Goal: Task Accomplishment & Management: Manage account settings

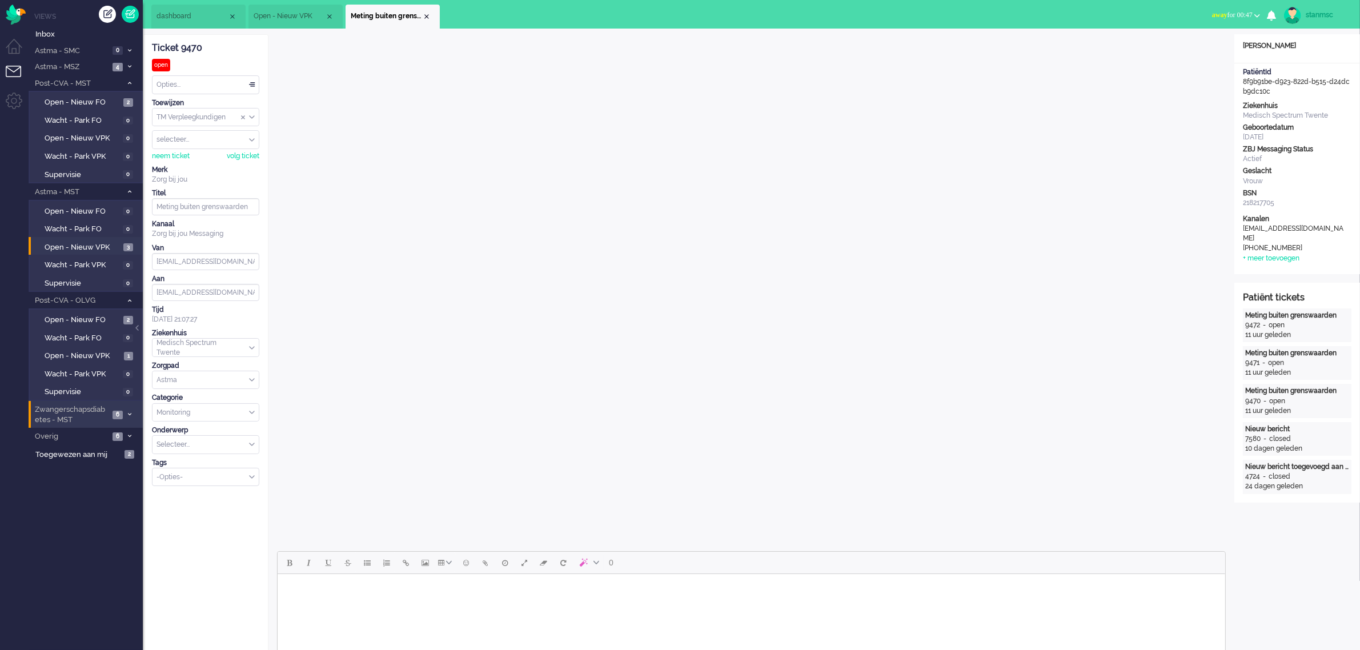
click at [73, 411] on span "Zwangerschapsdiabetes - MST" at bounding box center [71, 415] width 76 height 21
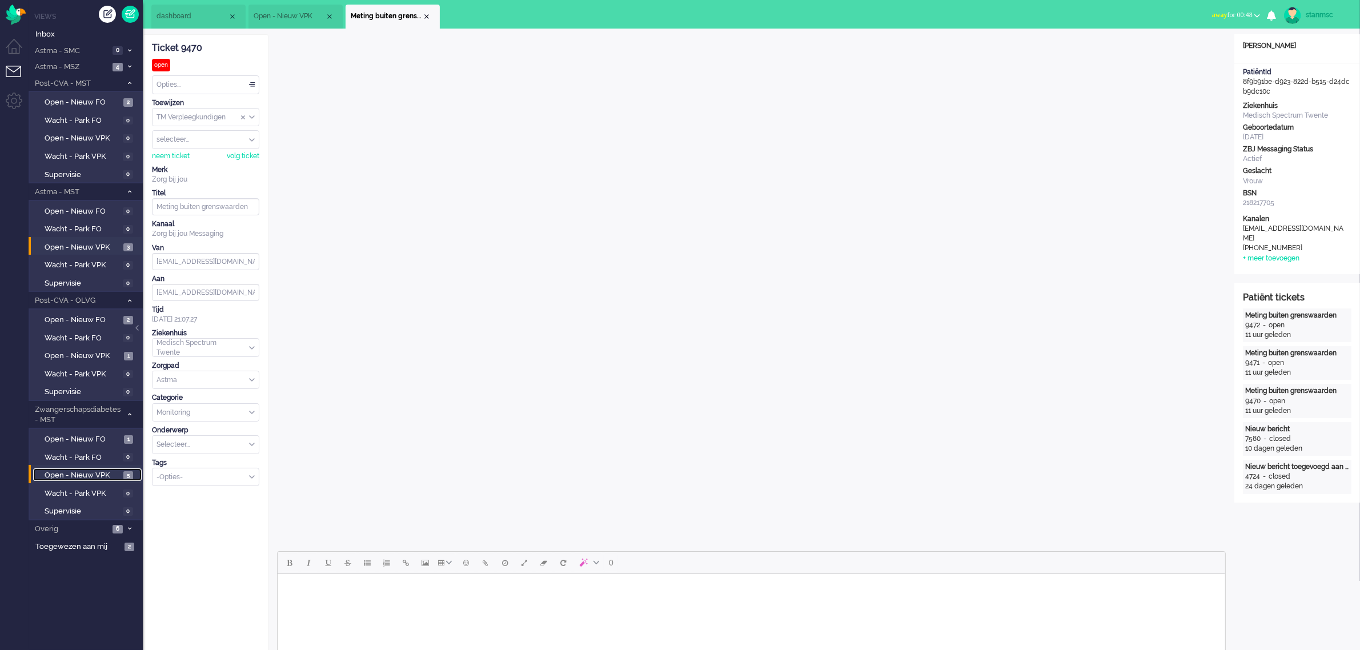
click at [71, 472] on span "Open - Nieuw VPK" at bounding box center [83, 475] width 76 height 11
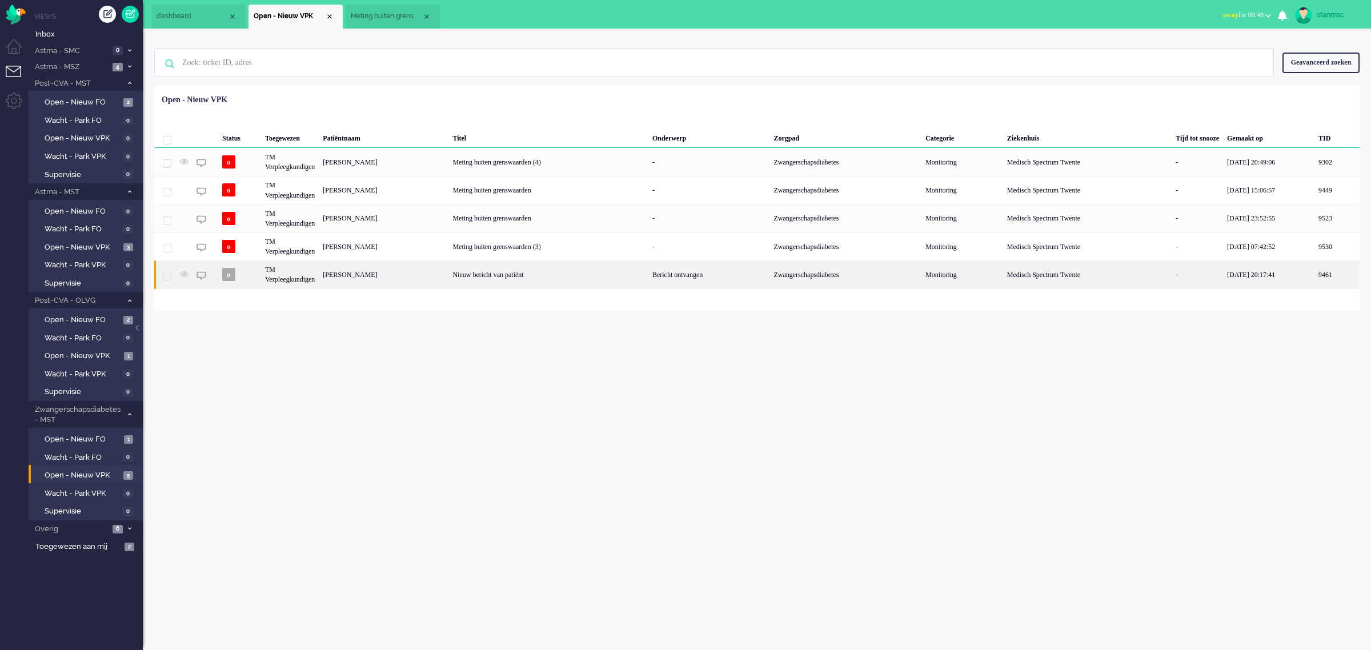
click at [438, 281] on div "[PERSON_NAME]" at bounding box center [384, 275] width 130 height 28
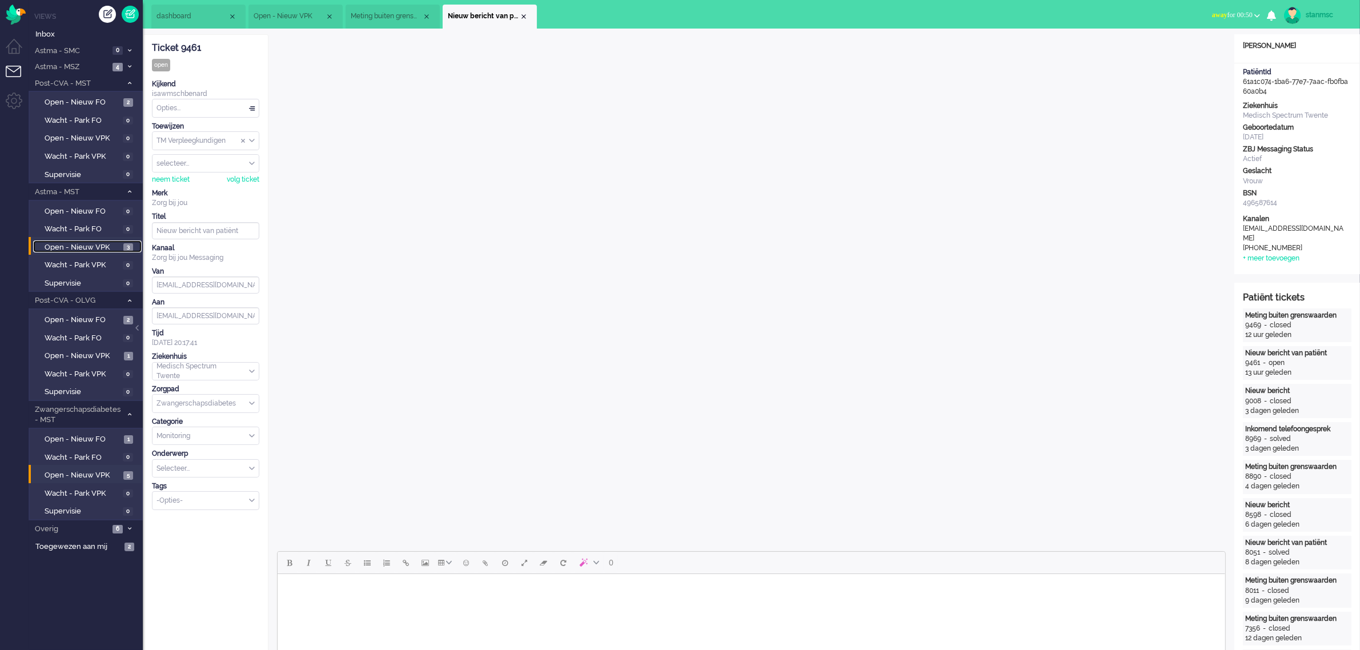
click at [78, 243] on span "Open - Nieuw VPK" at bounding box center [83, 247] width 76 height 11
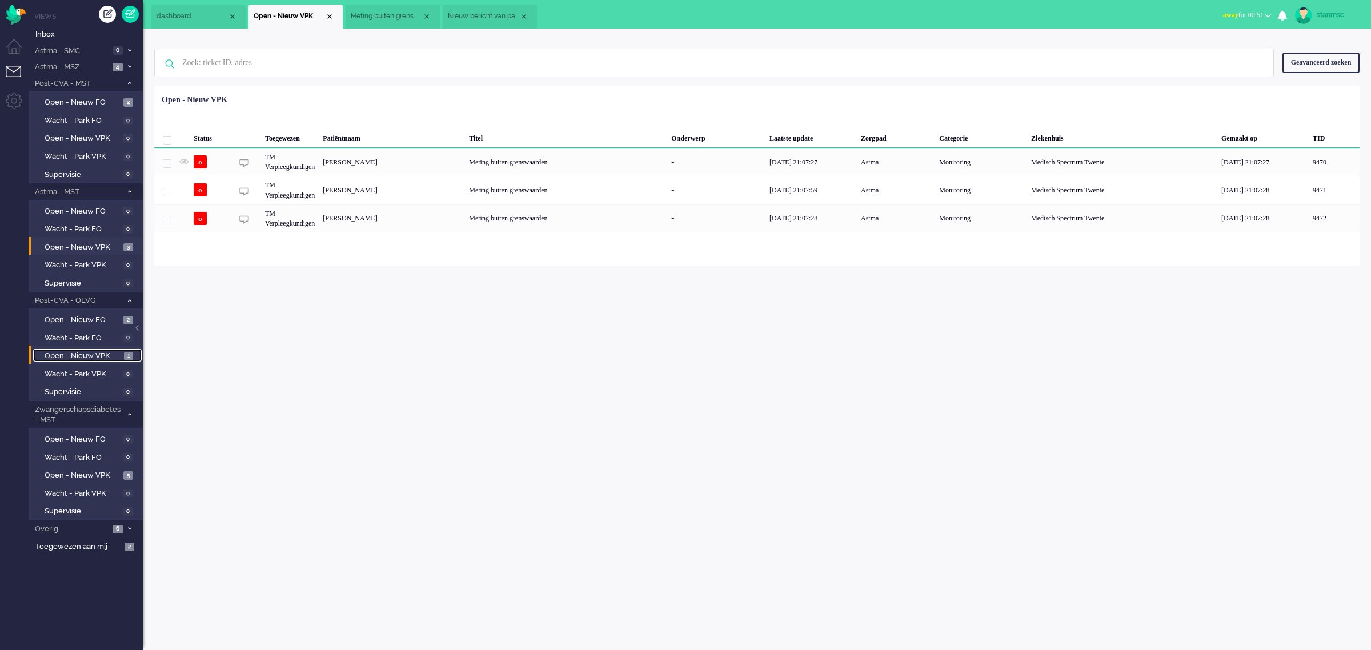
click at [84, 351] on span "Open - Nieuw VPK" at bounding box center [83, 356] width 77 height 11
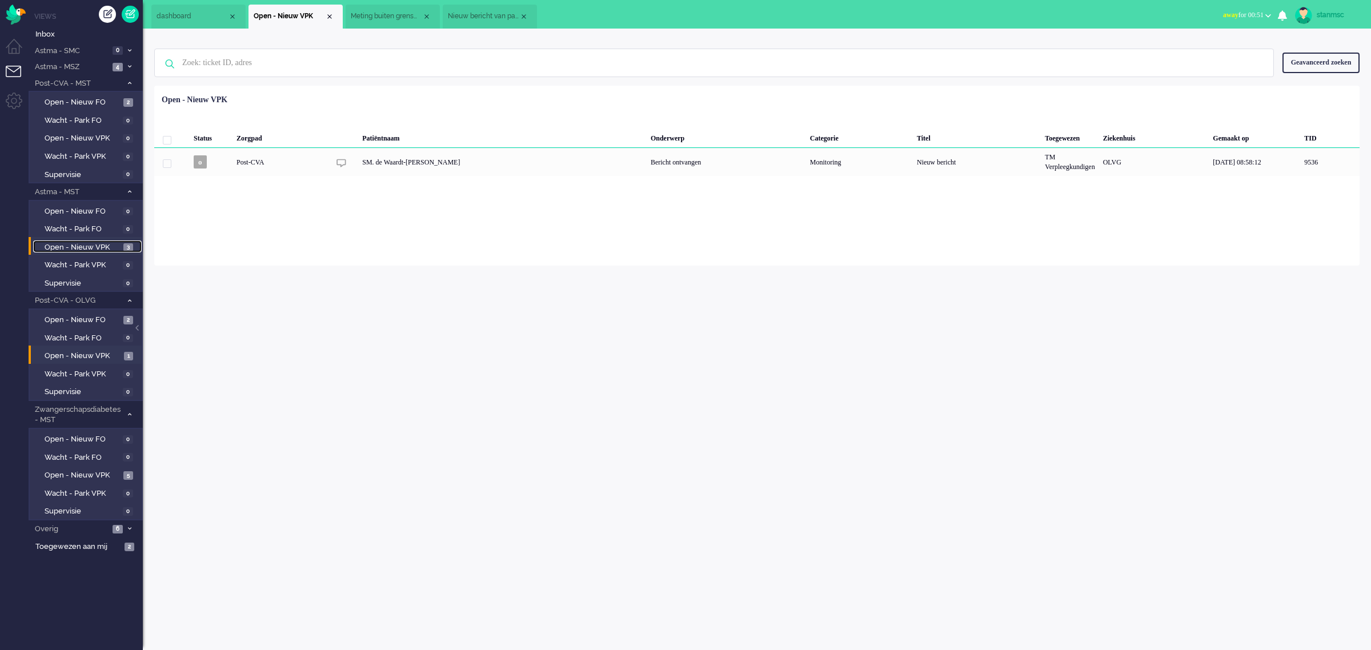
click at [74, 244] on span "Open - Nieuw VPK" at bounding box center [83, 247] width 76 height 11
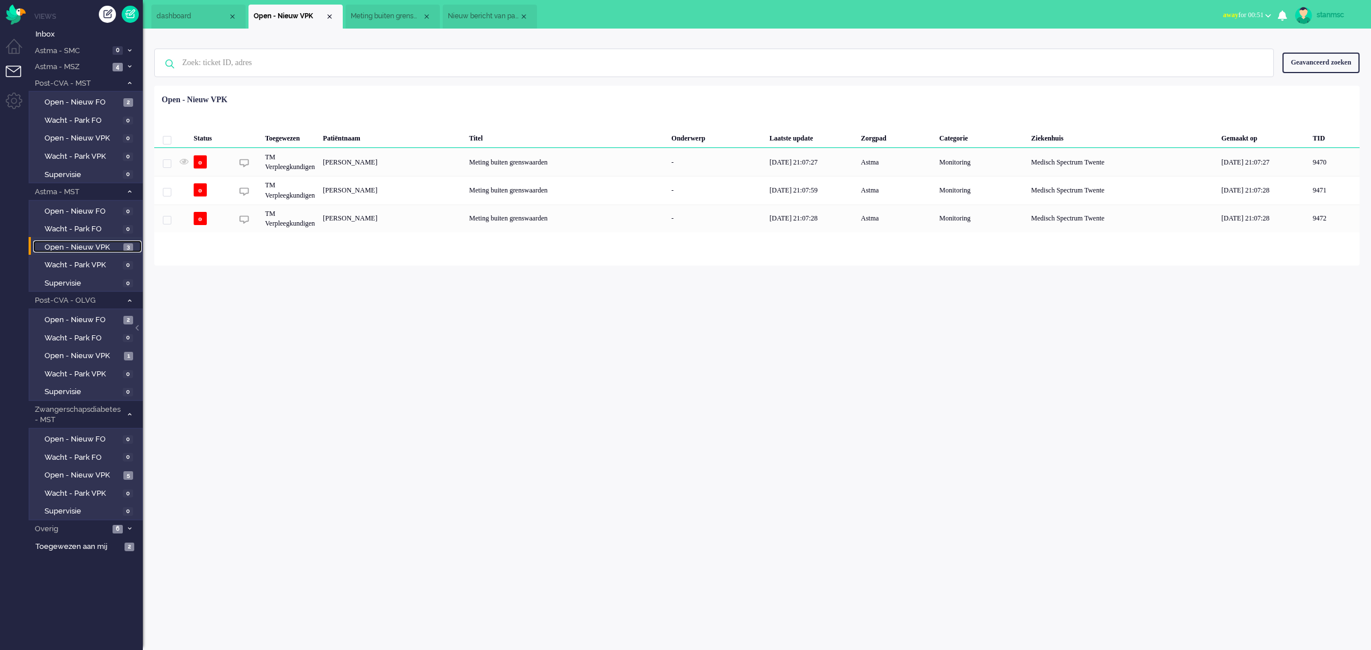
click at [403, 11] on span "Meting buiten grenswaarden" at bounding box center [386, 16] width 71 height 10
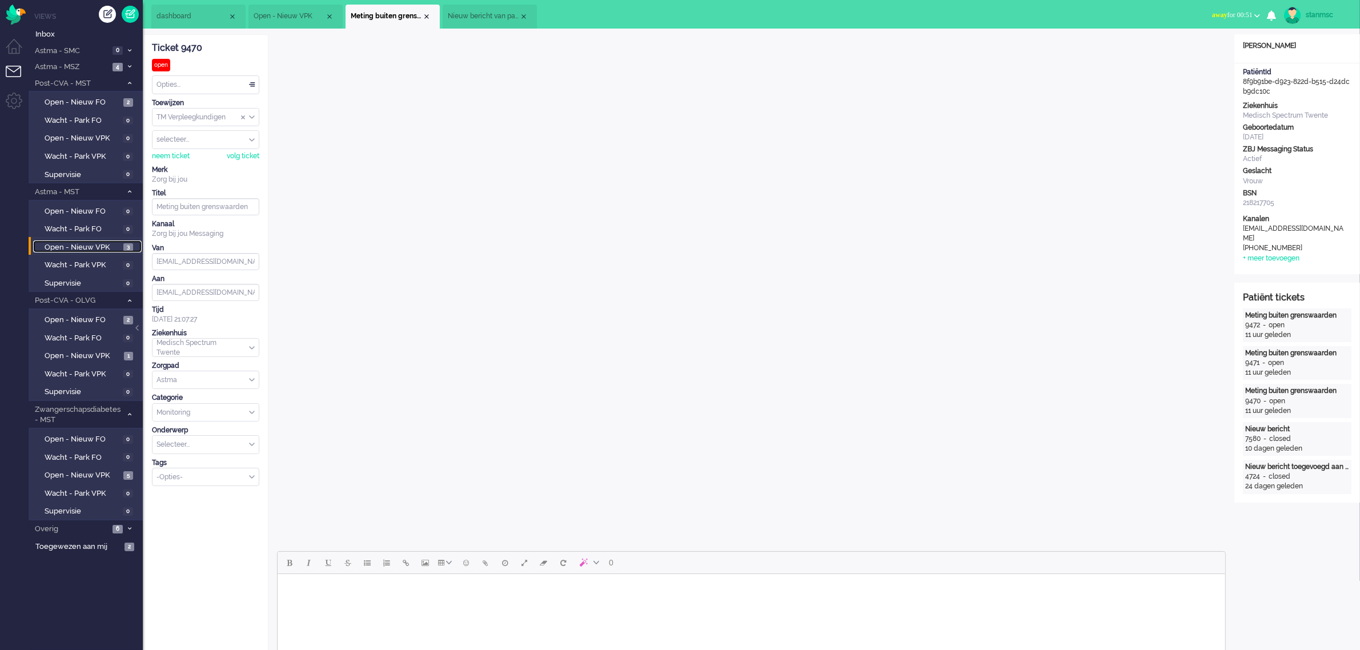
click at [489, 17] on span "Nieuw bericht van patiënt" at bounding box center [483, 16] width 71 height 10
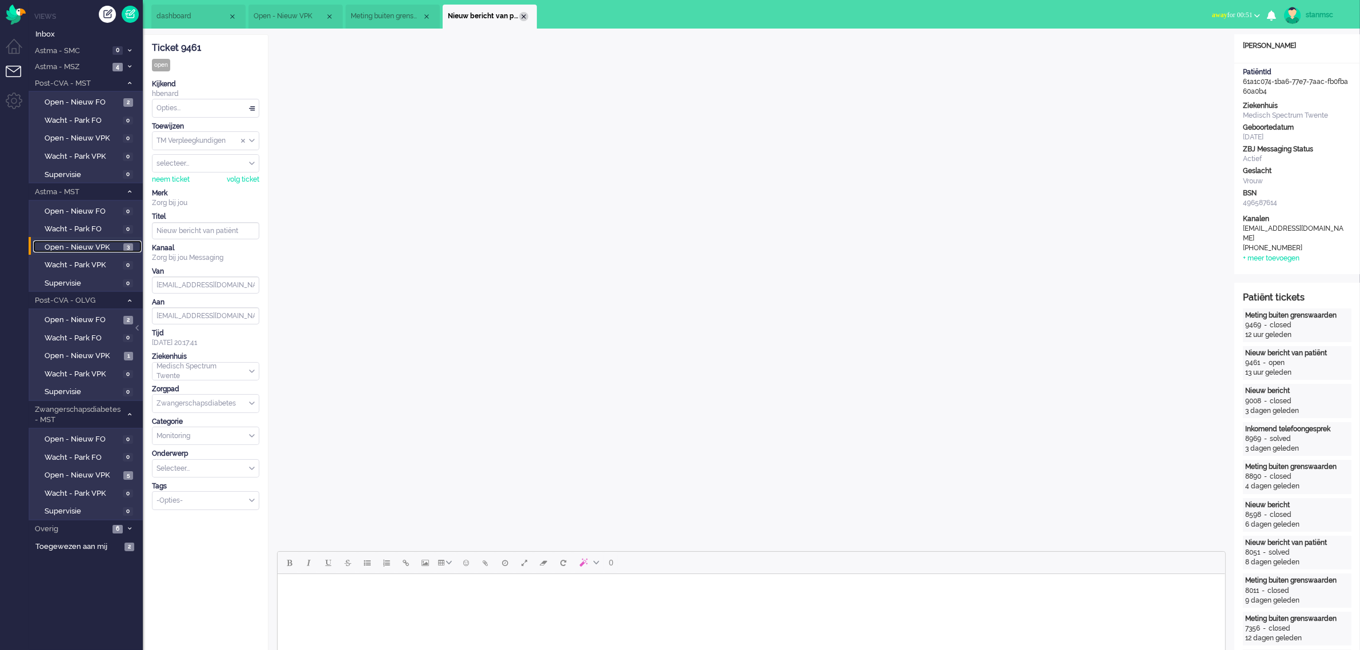
click at [524, 18] on div "Close tab" at bounding box center [523, 16] width 9 height 9
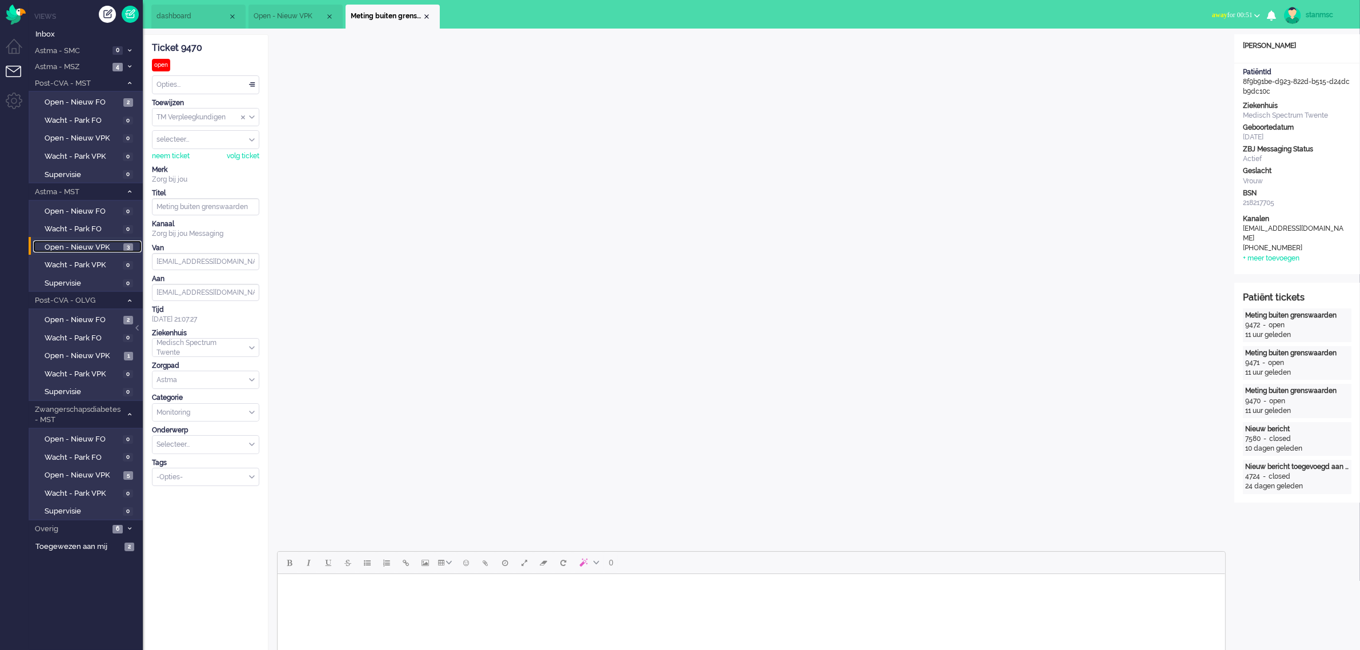
click at [293, 14] on span "Open - Nieuw VPK" at bounding box center [289, 16] width 71 height 10
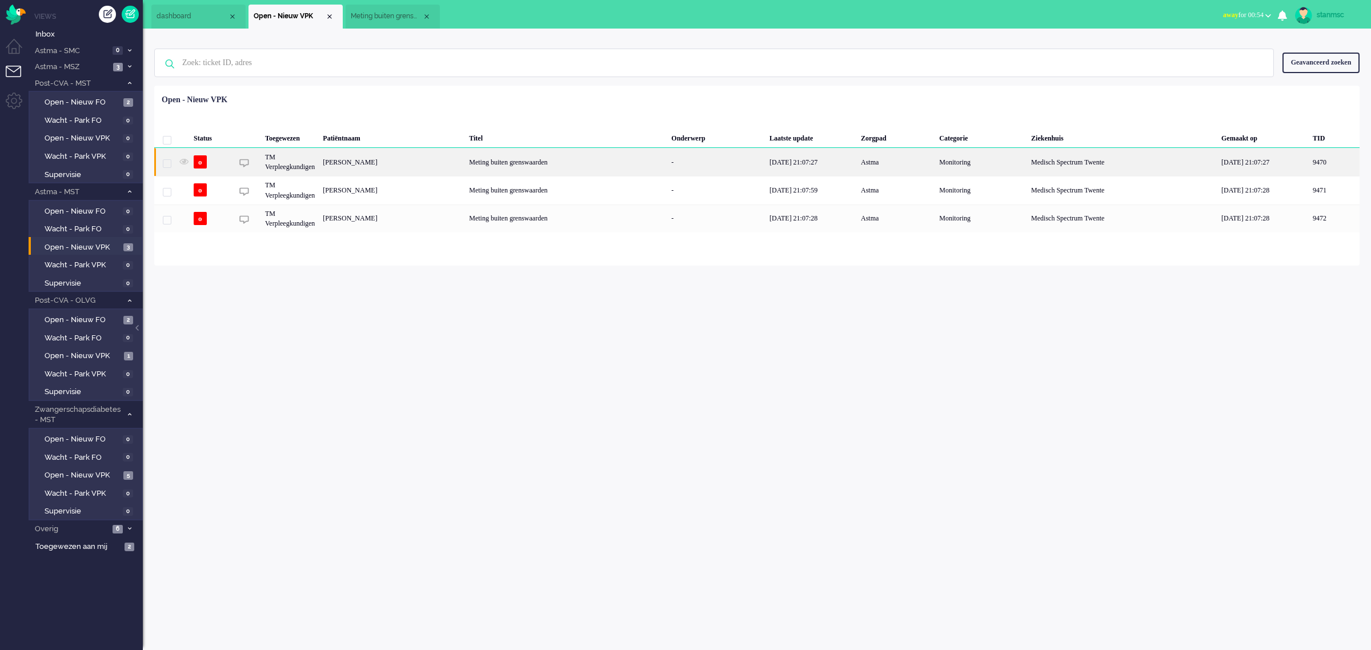
click at [387, 157] on div "[PERSON_NAME]" at bounding box center [392, 162] width 146 height 28
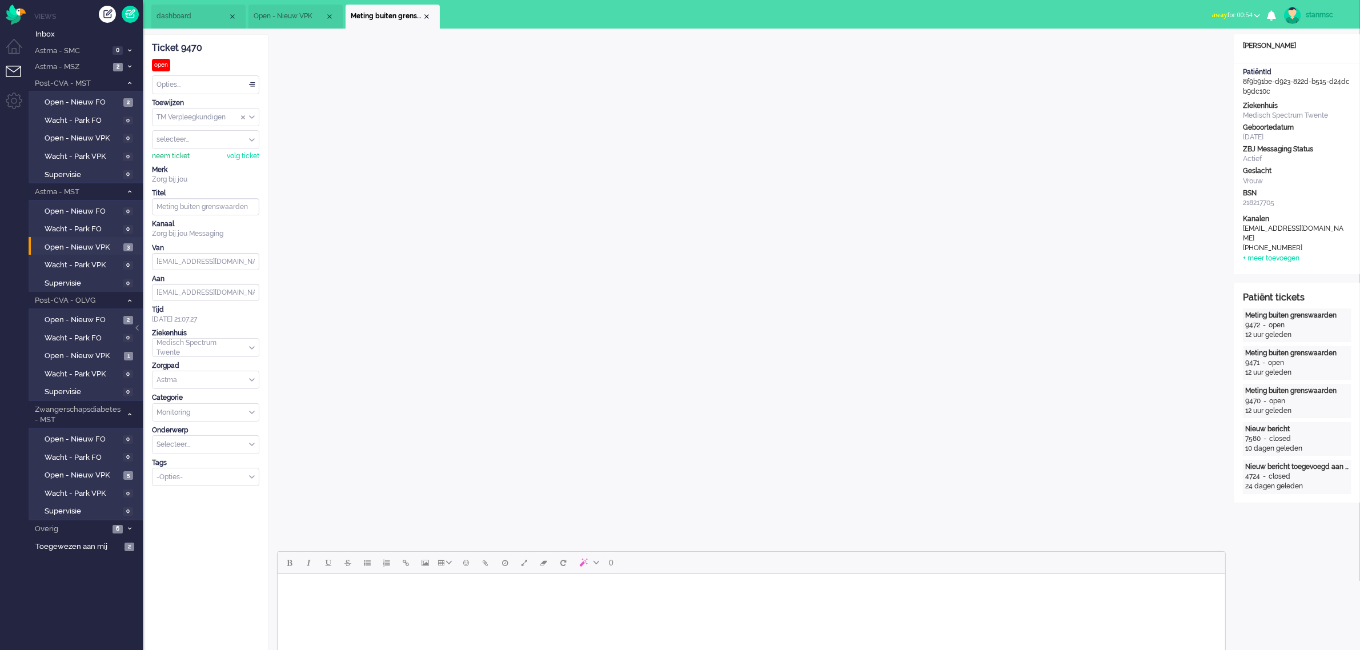
click at [179, 153] on div "neem ticket" at bounding box center [171, 156] width 38 height 10
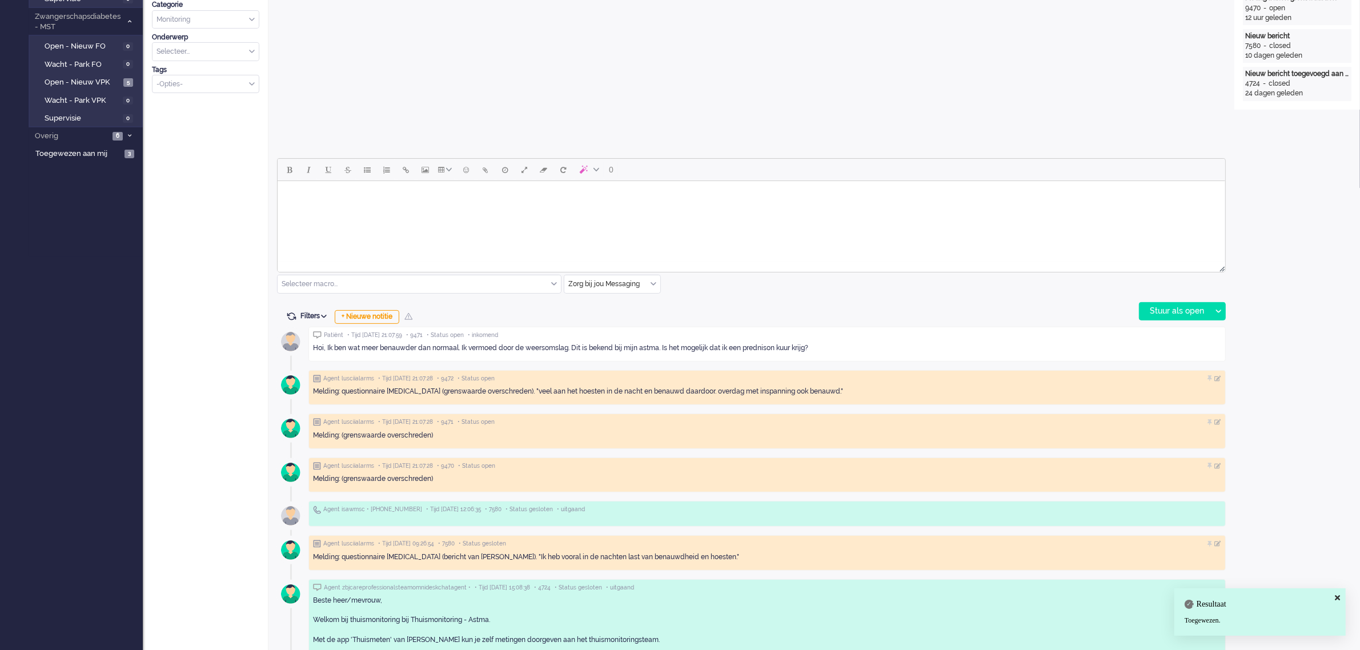
scroll to position [429, 0]
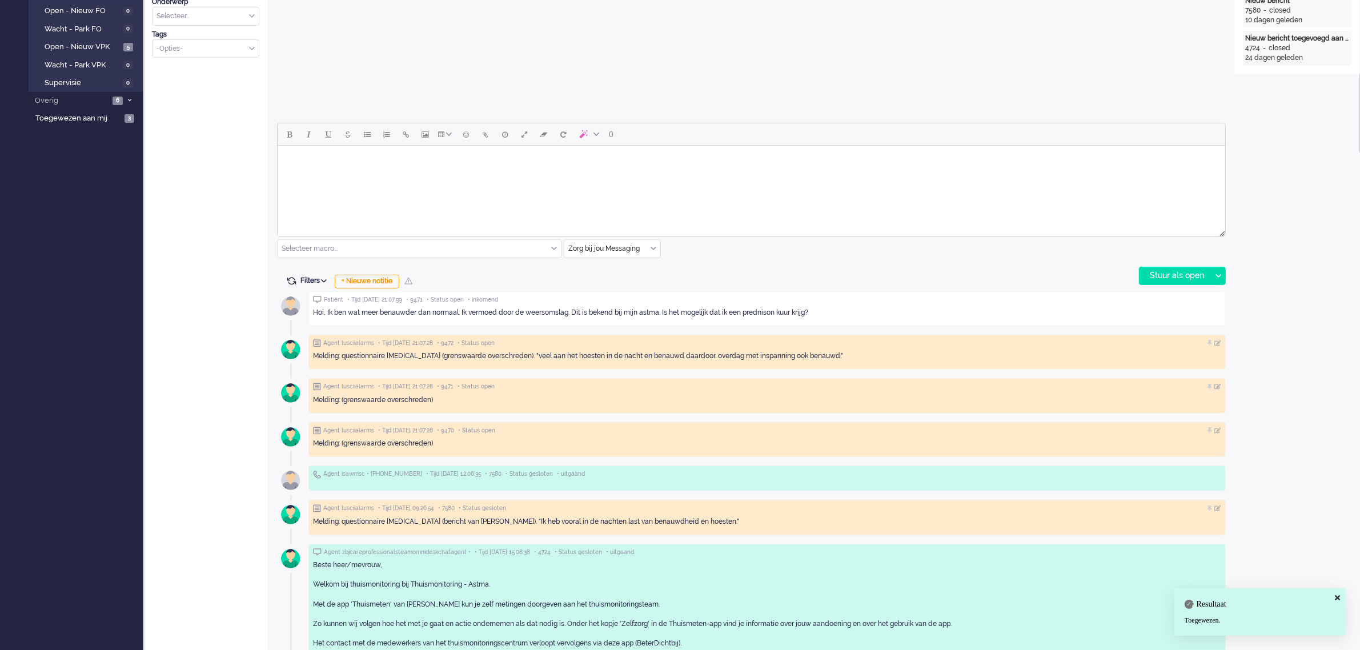
click at [653, 246] on div "Zorg bij jou Messaging" at bounding box center [612, 249] width 96 height 18
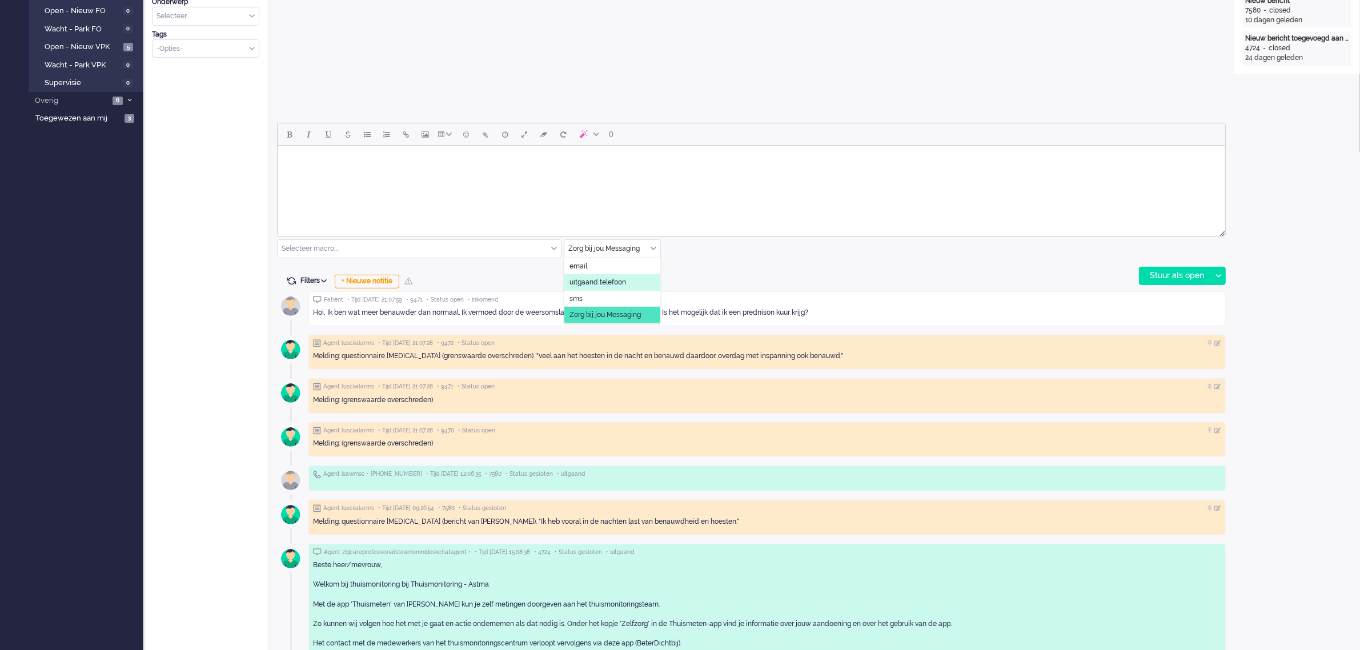
click at [607, 281] on span "uitgaand telefoon" at bounding box center [598, 283] width 57 height 10
click at [1170, 270] on div "Stuur als open" at bounding box center [1175, 275] width 71 height 17
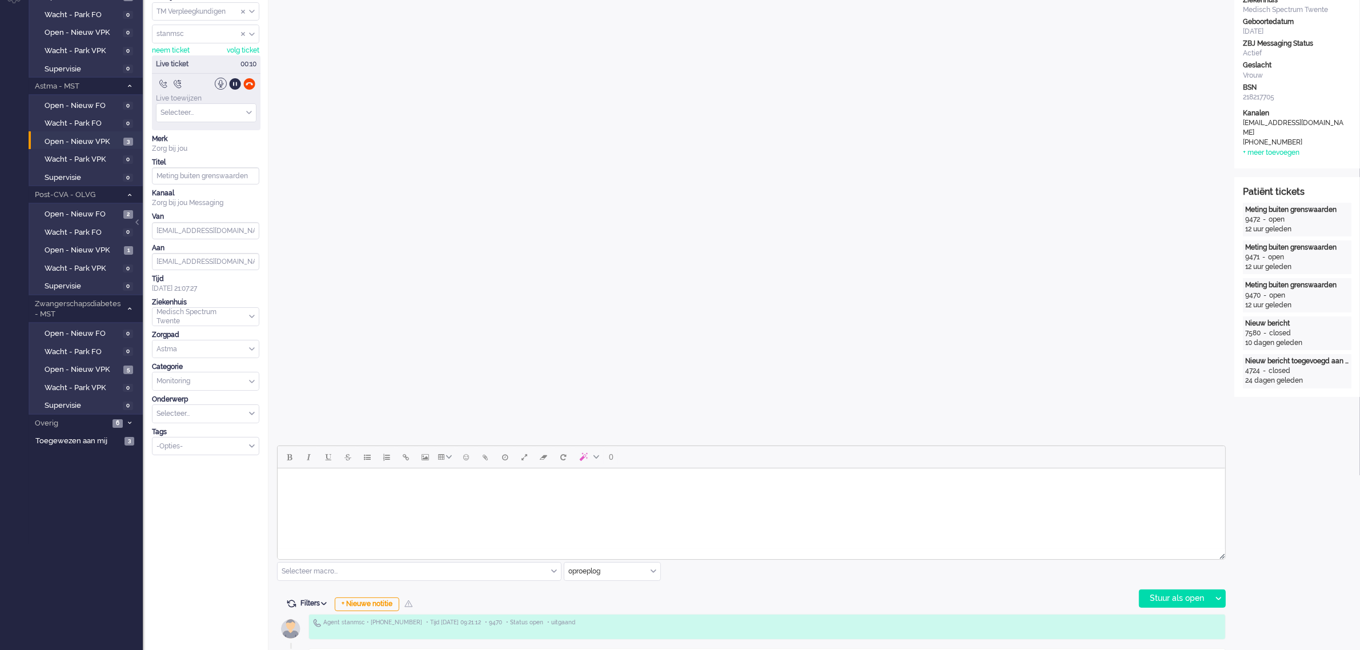
scroll to position [0, 0]
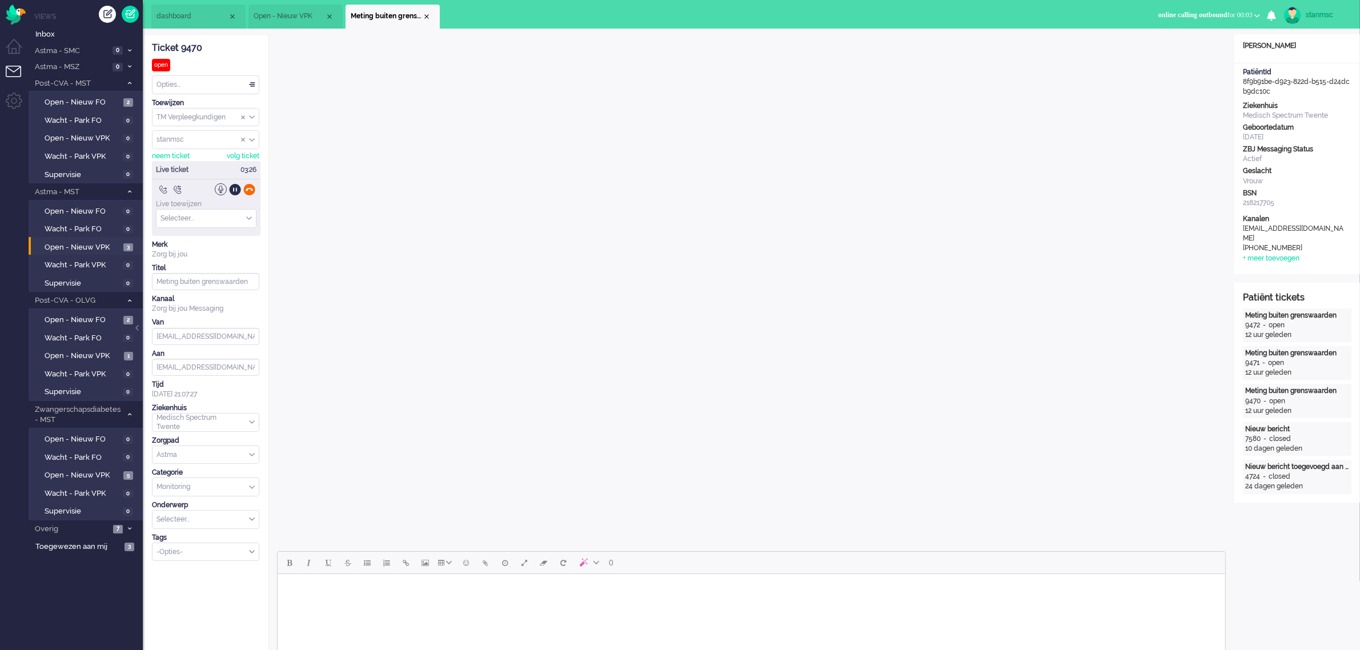
click at [249, 189] on div at bounding box center [249, 189] width 12 height 12
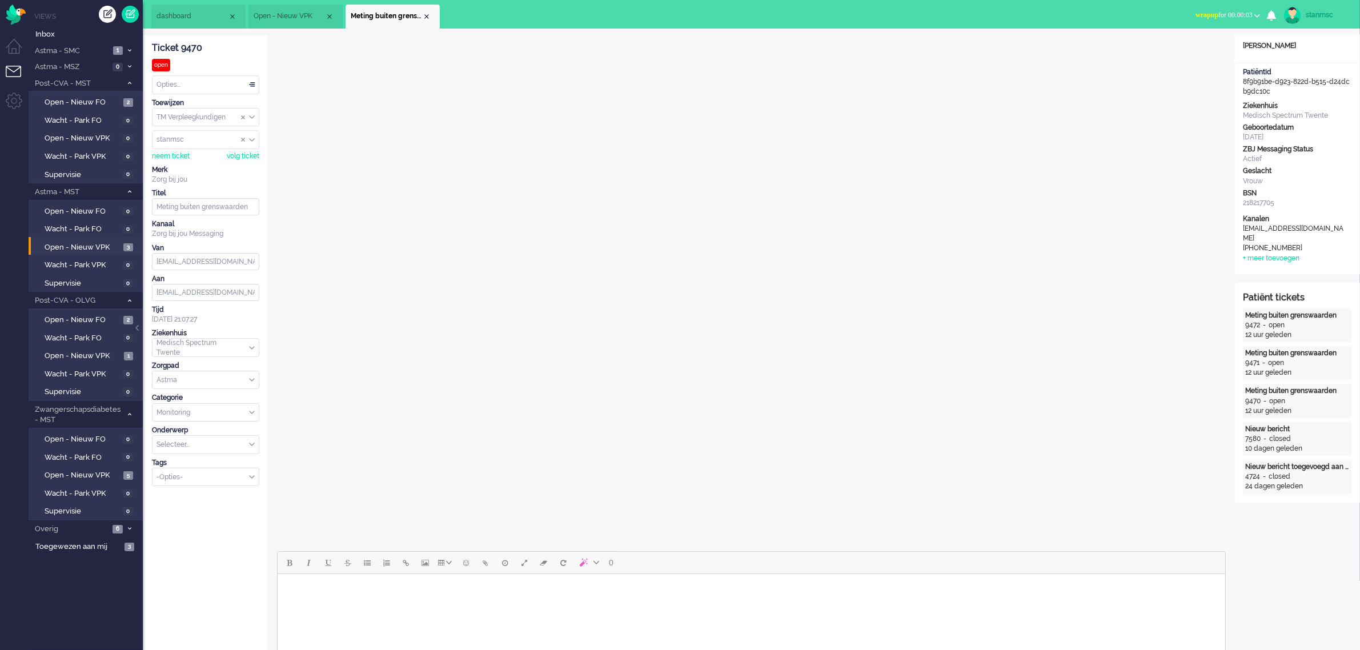
click at [204, 83] on div "Opties..." at bounding box center [206, 85] width 106 height 18
click at [197, 133] on span "In afwachting" at bounding box center [179, 134] width 43 height 10
click at [1247, 11] on span "wrapup for 00:00:46" at bounding box center [1224, 15] width 57 height 8
click at [1186, 50] on label "Online" at bounding box center [1213, 51] width 90 height 10
click at [427, 17] on div "Close tab" at bounding box center [426, 16] width 9 height 9
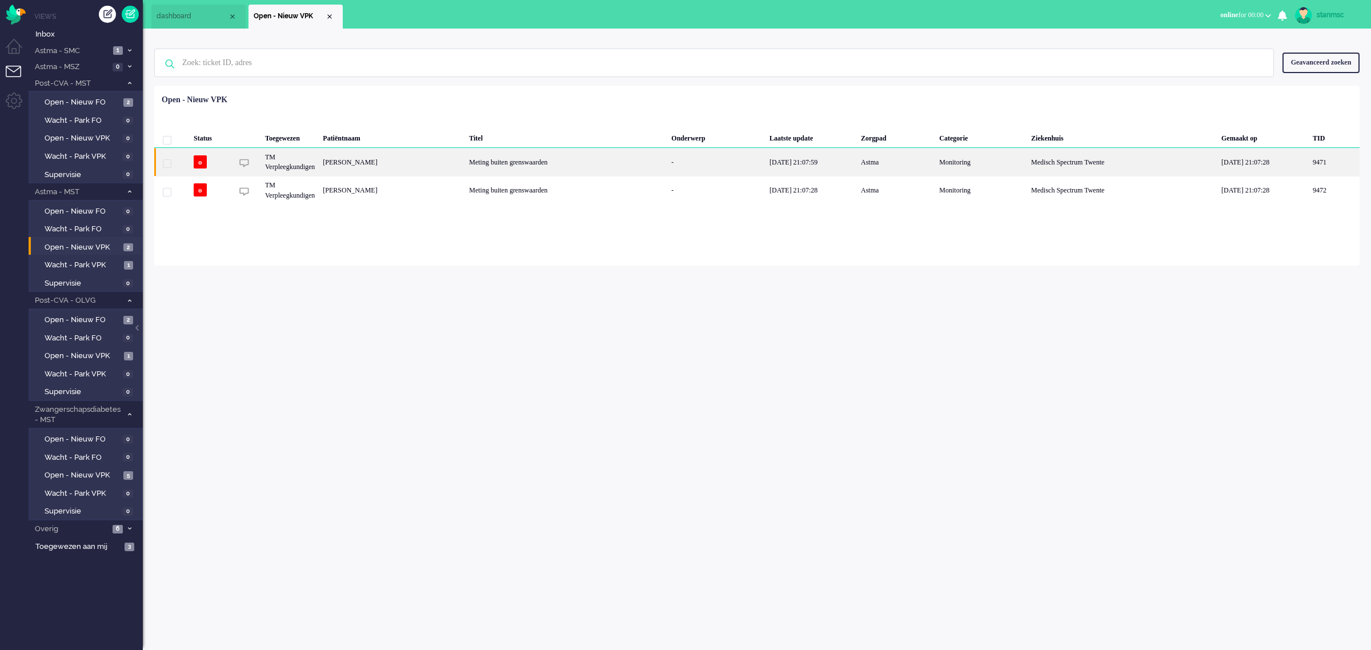
click at [421, 161] on div "[PERSON_NAME]" at bounding box center [392, 162] width 146 height 28
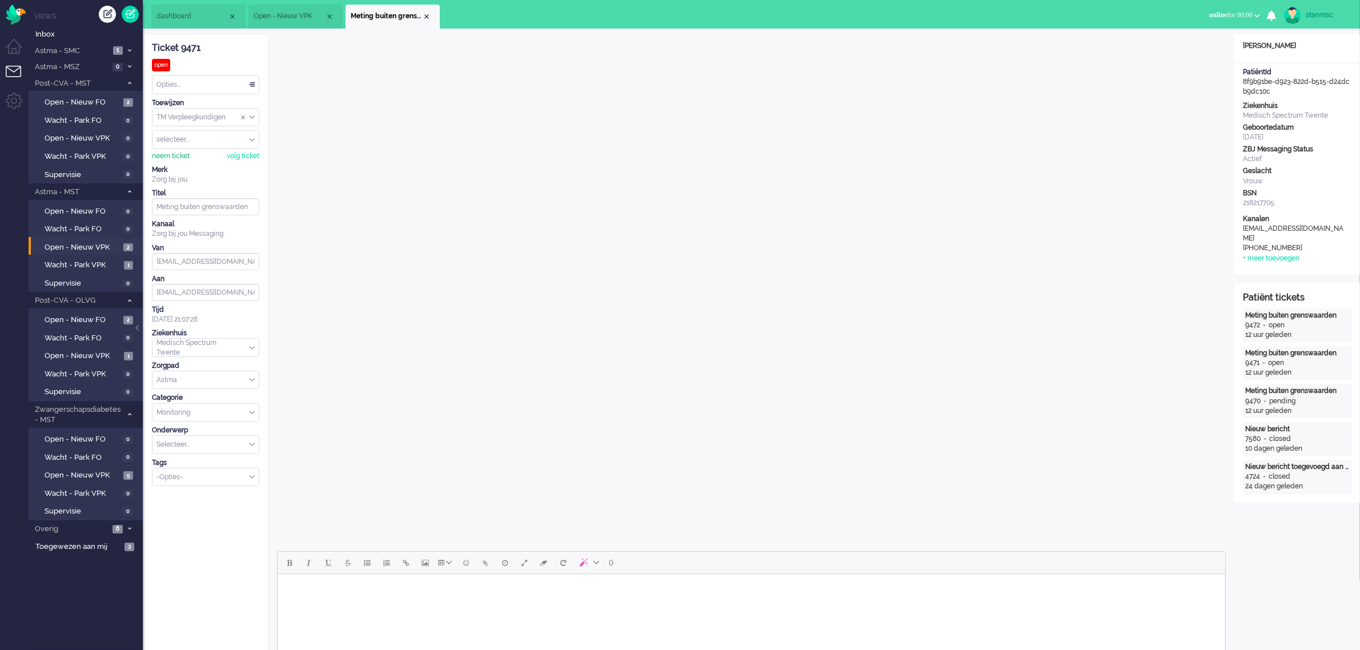
click at [178, 153] on div "neem ticket" at bounding box center [171, 156] width 38 height 10
click at [218, 85] on div "Opties..." at bounding box center [206, 85] width 106 height 18
click at [210, 83] on div "Opties..." at bounding box center [206, 85] width 106 height 18
click at [196, 133] on span "In afwachting" at bounding box center [179, 134] width 43 height 10
click at [423, 17] on div "Close tab" at bounding box center [426, 16] width 9 height 9
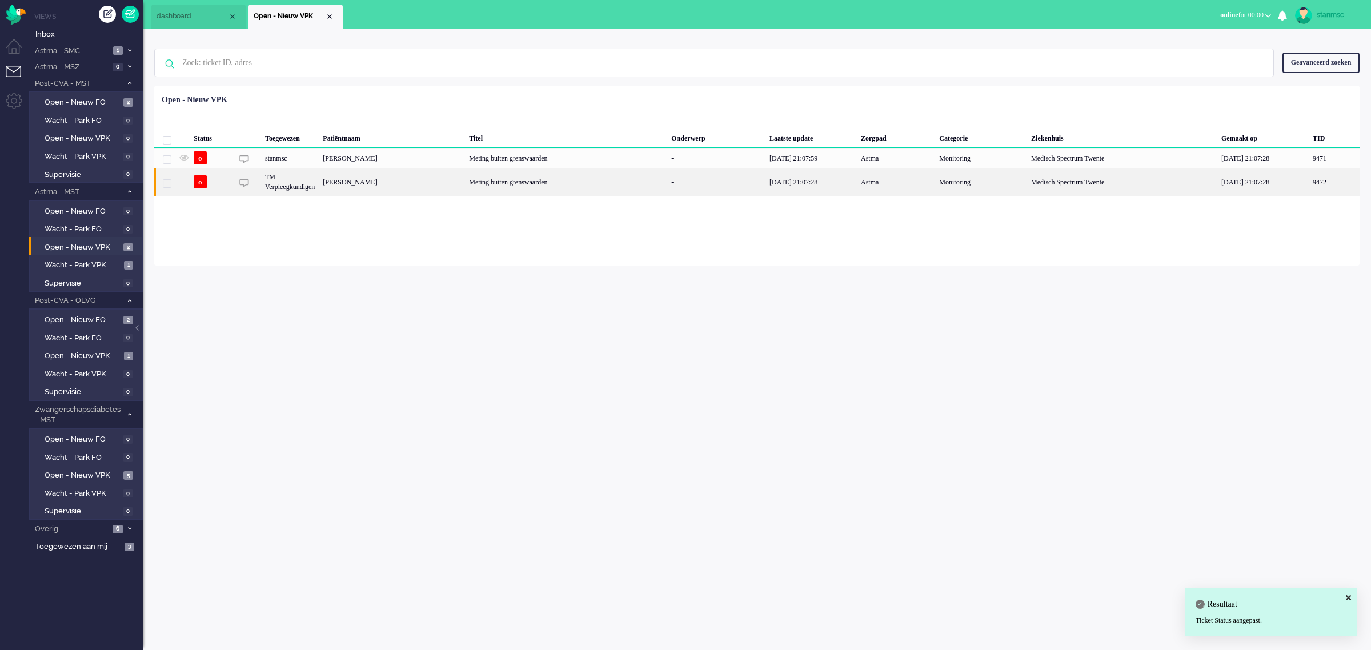
click at [319, 186] on div "TM Verpleegkundigen" at bounding box center [290, 182] width 58 height 28
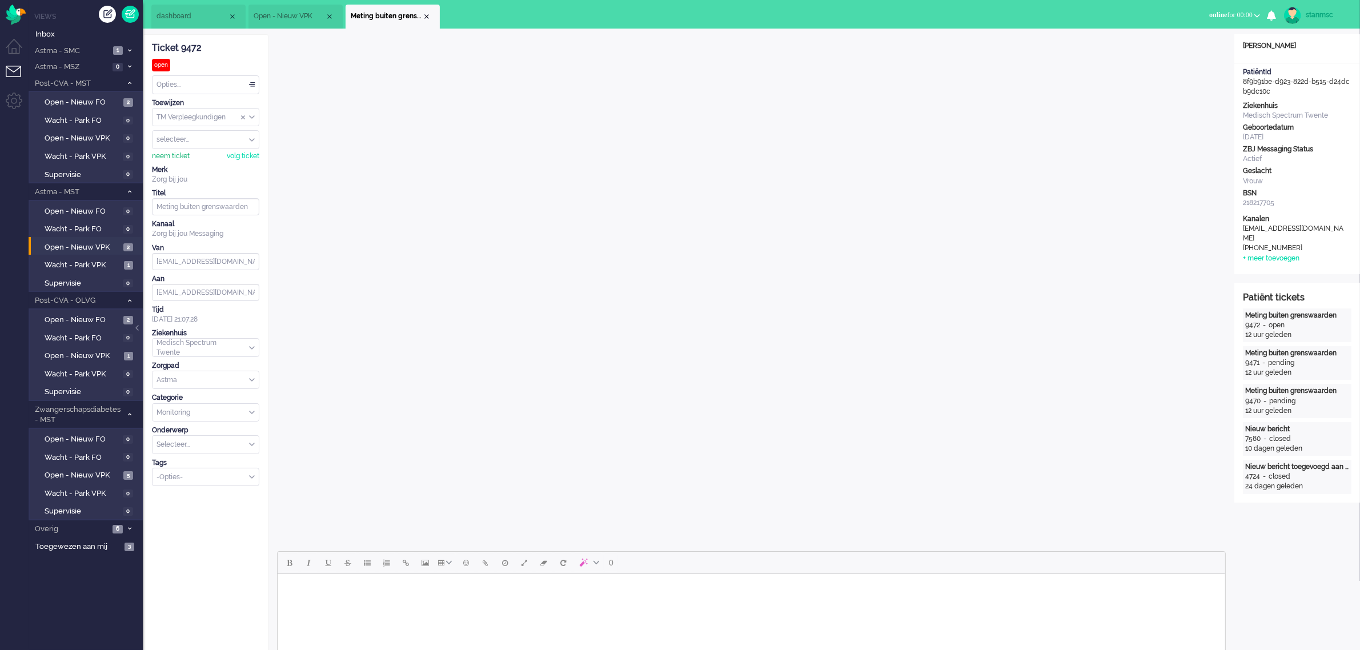
click at [179, 155] on div "neem ticket" at bounding box center [171, 156] width 38 height 10
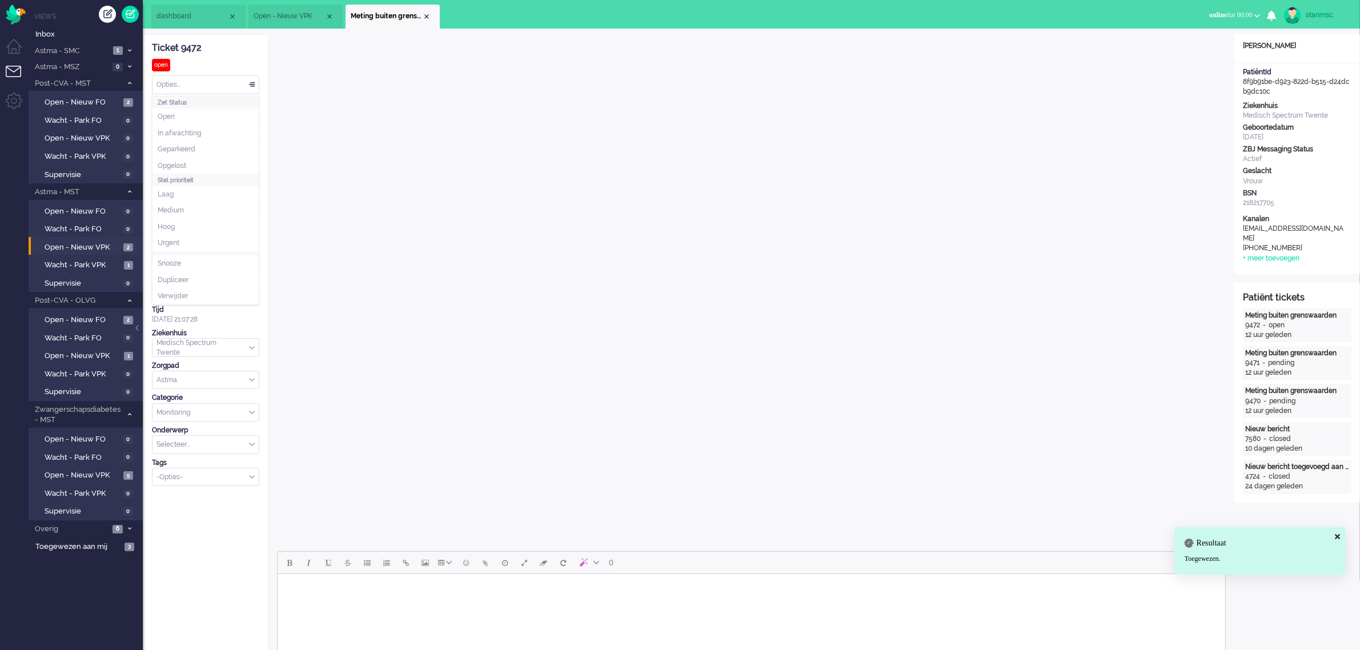
click at [250, 90] on div "Opties..." at bounding box center [206, 85] width 106 height 18
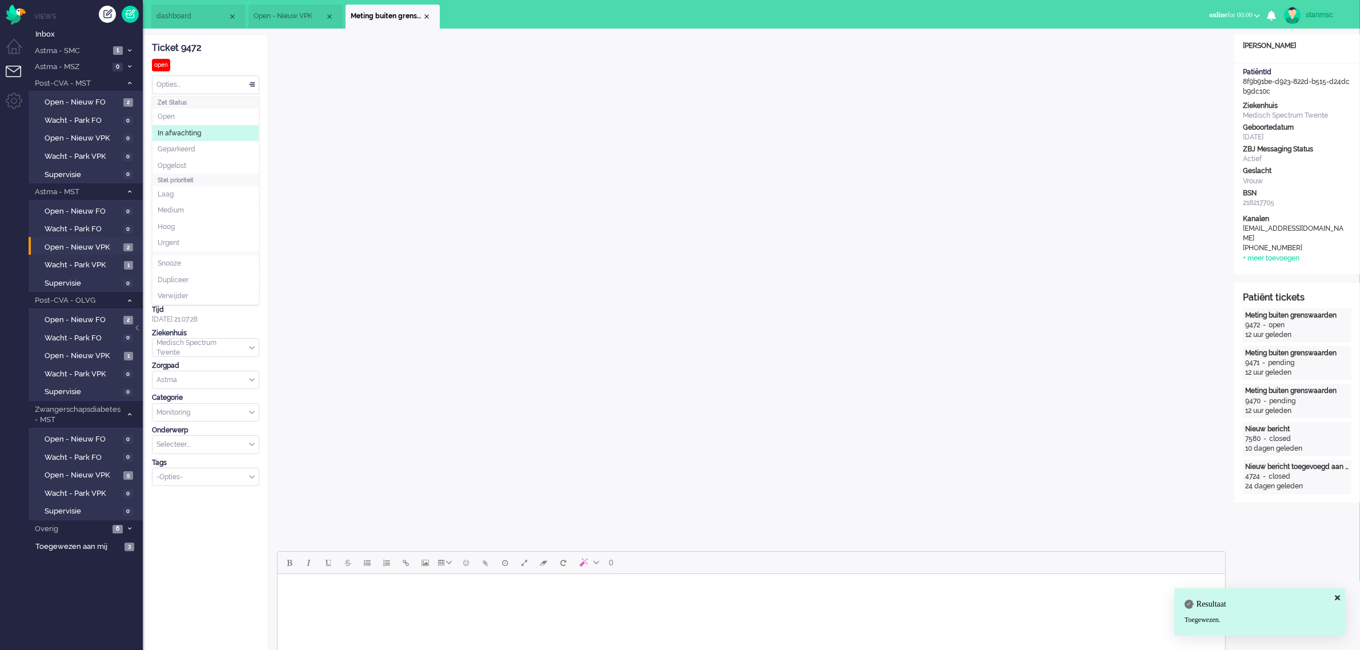
click at [196, 137] on span "In afwachting" at bounding box center [179, 134] width 43 height 10
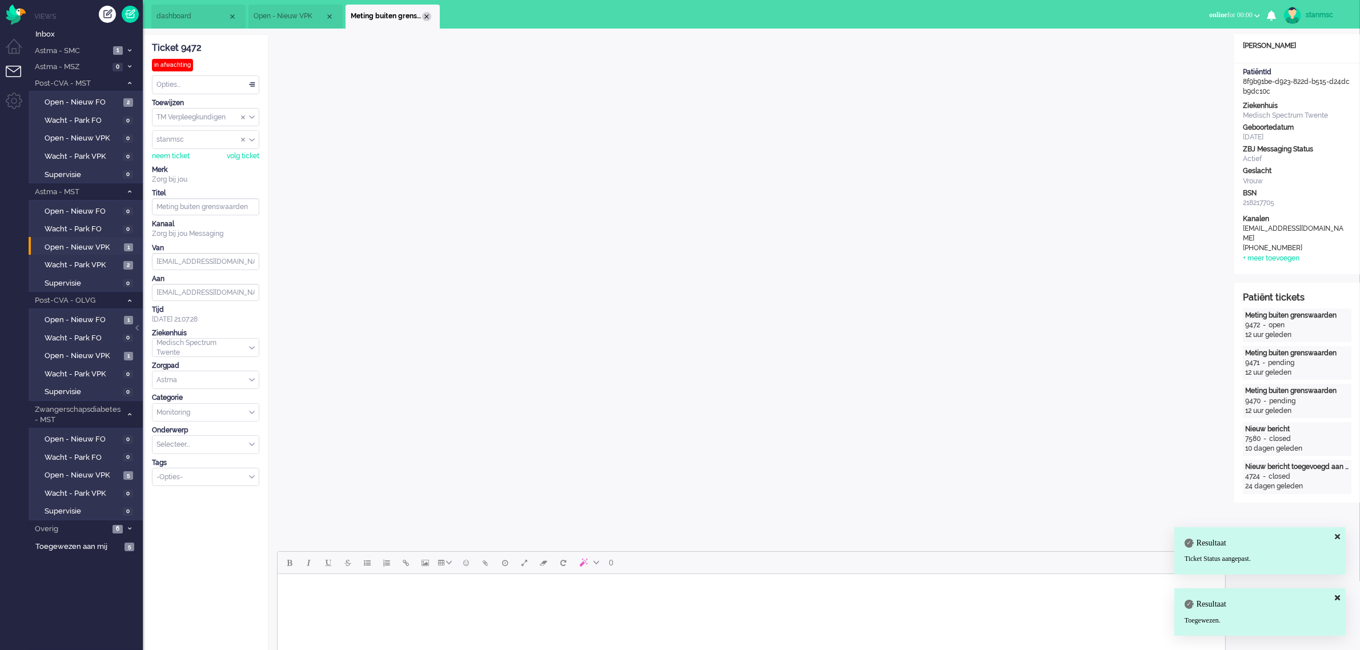
click at [426, 18] on div "Close tab" at bounding box center [426, 16] width 9 height 9
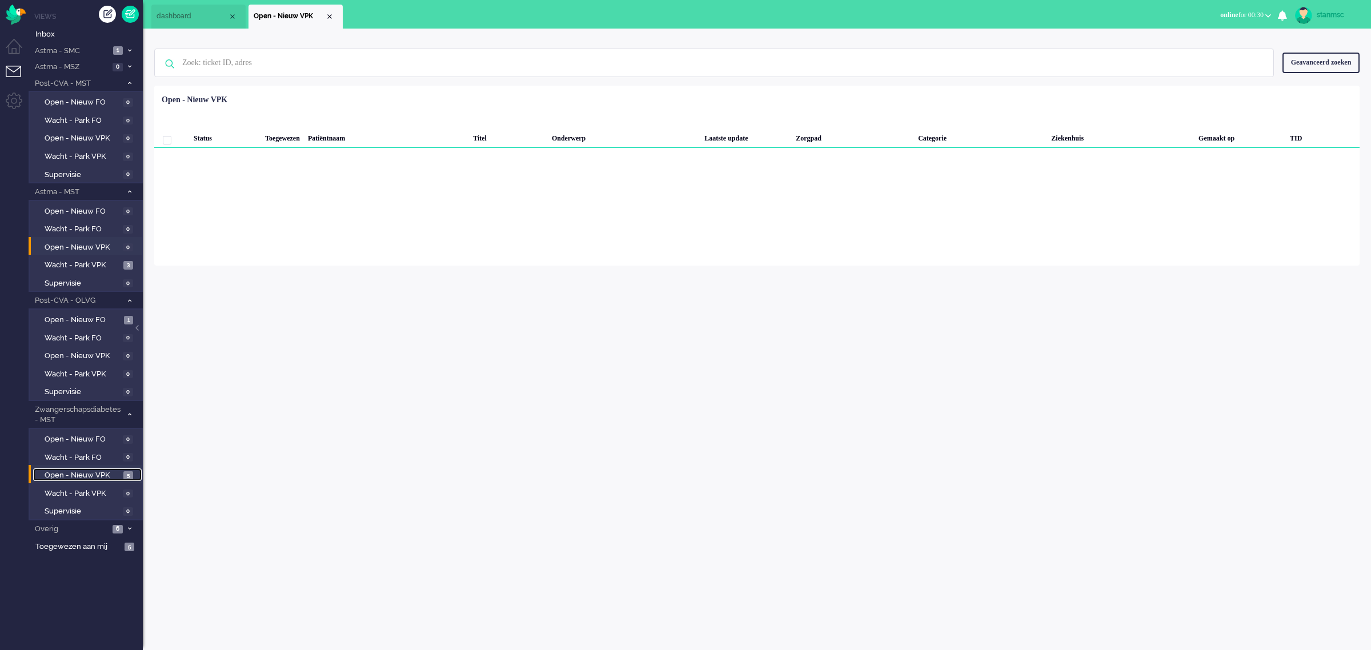
click at [79, 473] on span "Open - Nieuw VPK" at bounding box center [83, 475] width 76 height 11
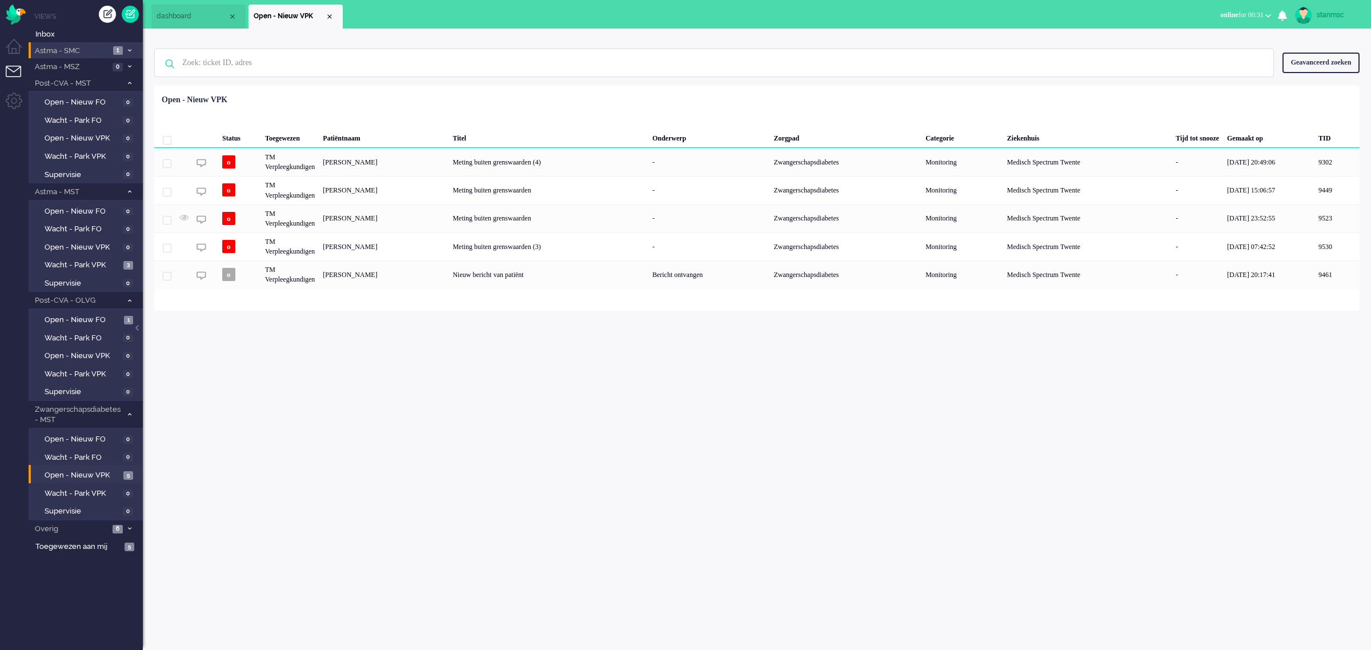
click at [97, 46] on span "Astma - SMC" at bounding box center [71, 51] width 77 height 11
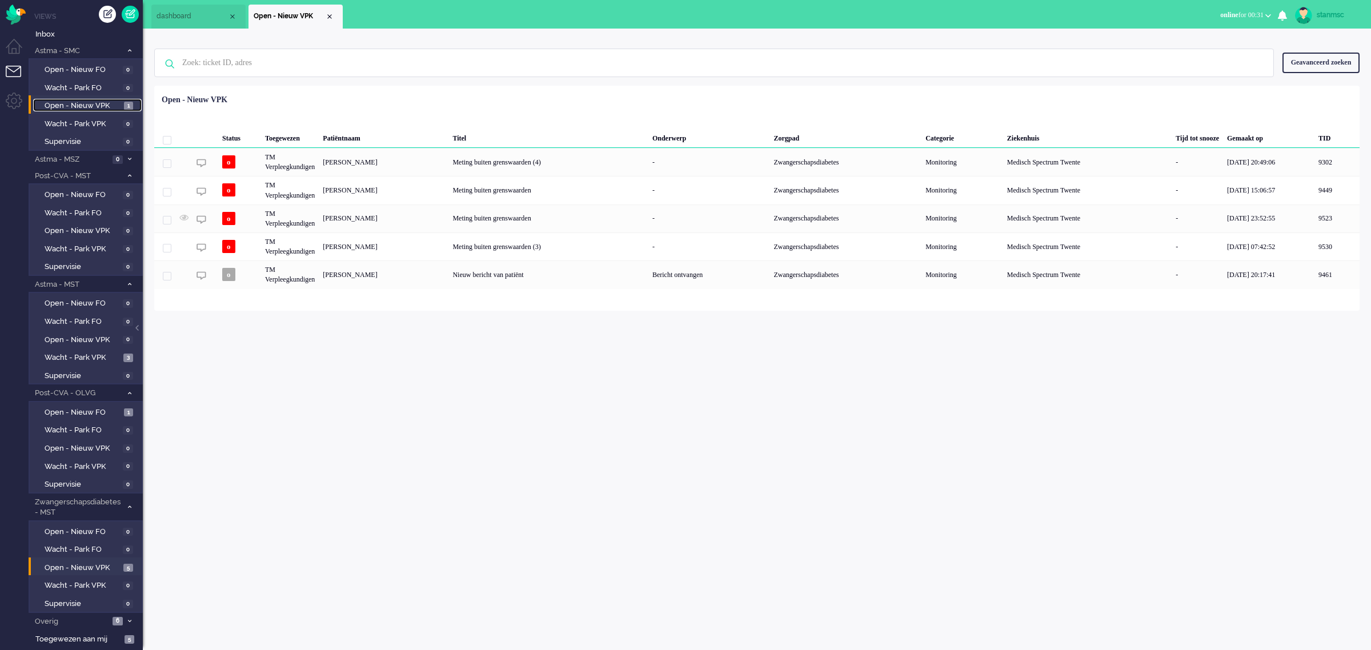
click at [93, 104] on span "Open - Nieuw VPK" at bounding box center [83, 106] width 77 height 11
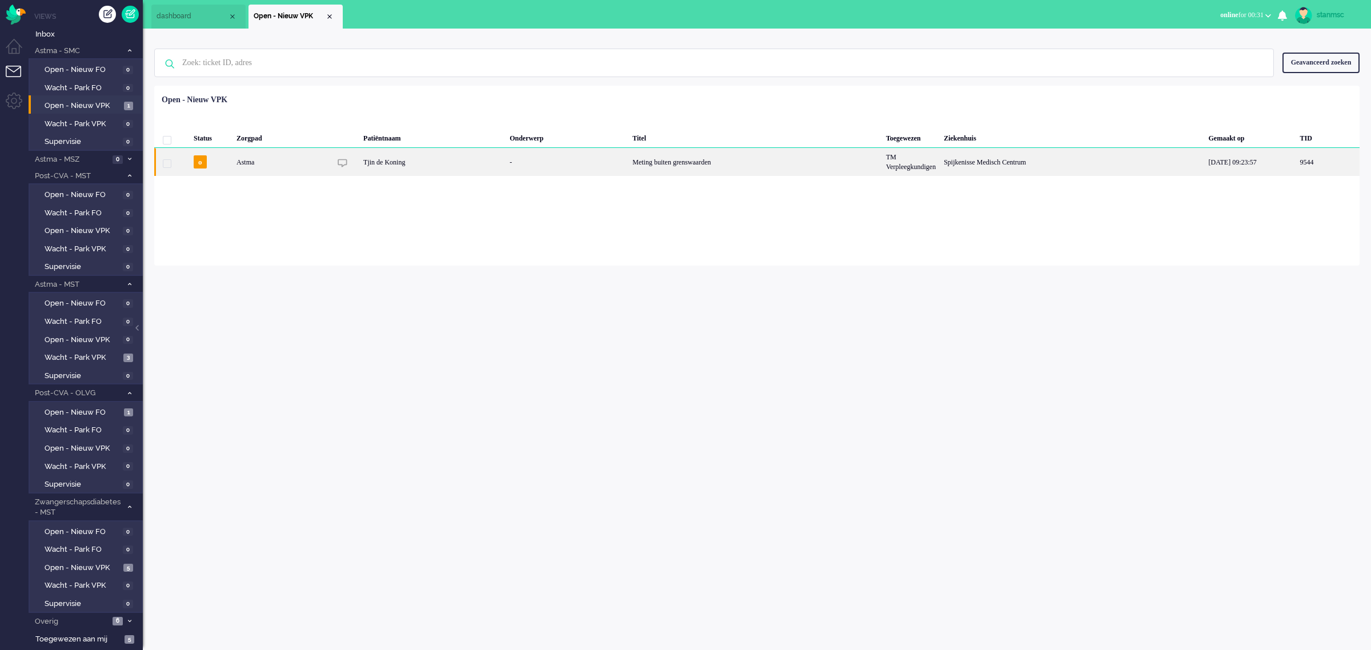
click at [310, 164] on div "Astma" at bounding box center [282, 162] width 98 height 28
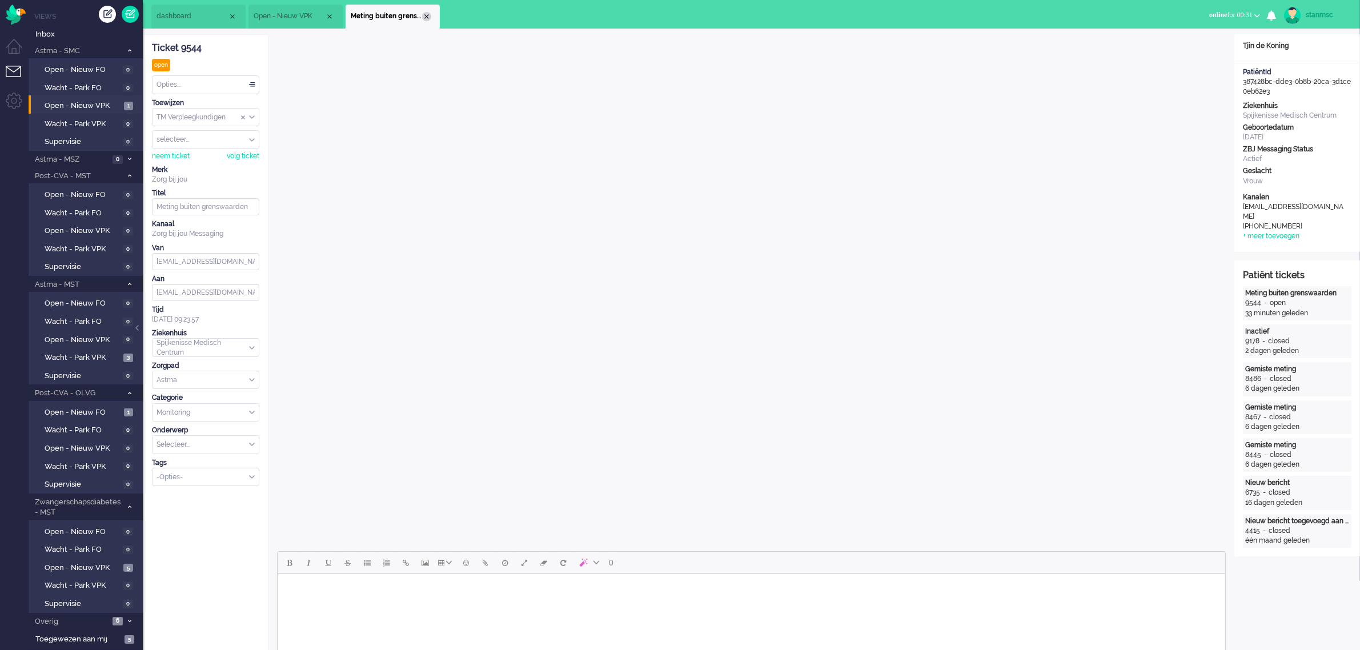
click at [426, 16] on div "Close tab" at bounding box center [426, 16] width 9 height 9
